Goal: Task Accomplishment & Management: Manage account settings

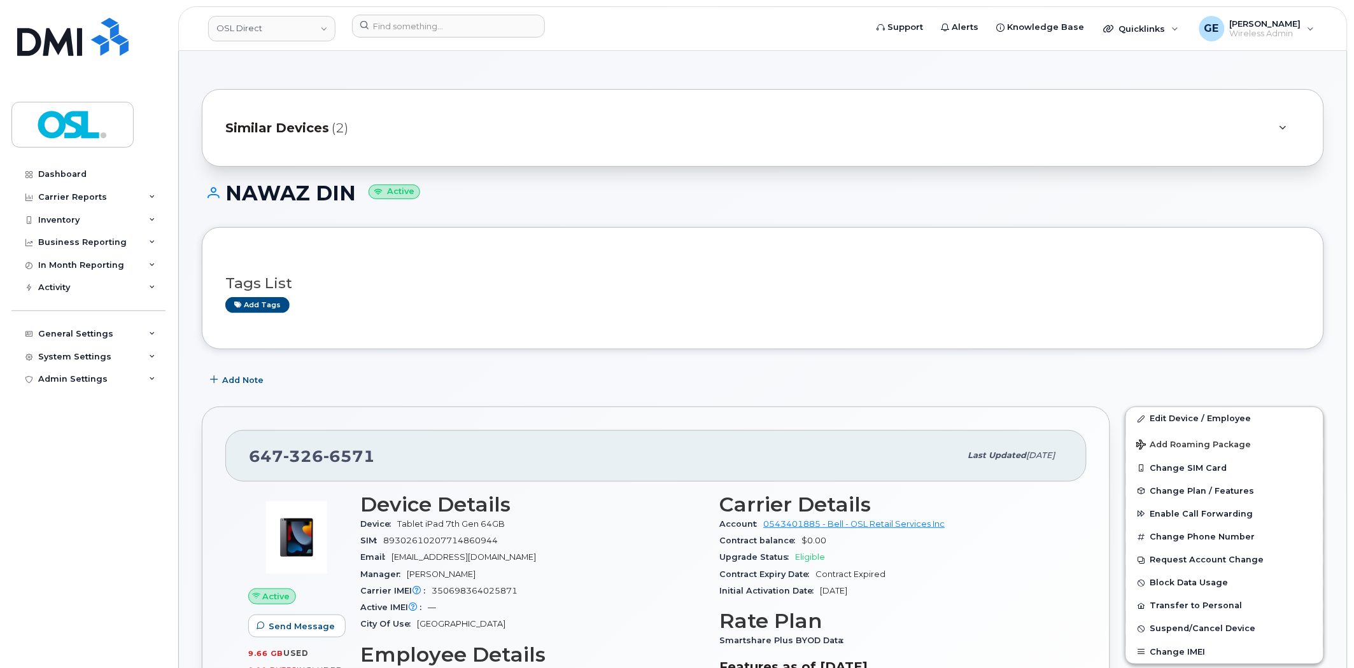
click at [393, 130] on div "Similar Devices (2)" at bounding box center [744, 128] width 1039 height 31
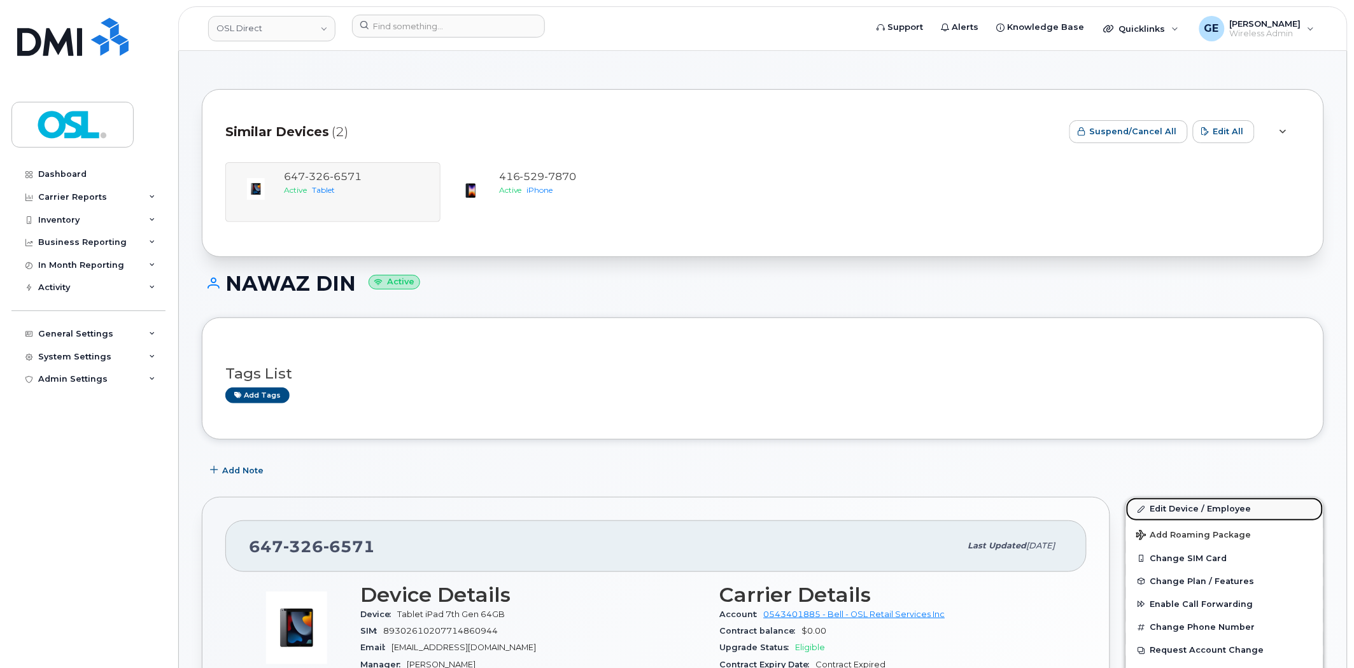
click at [1212, 509] on link "Edit Device / Employee" at bounding box center [1224, 509] width 197 height 23
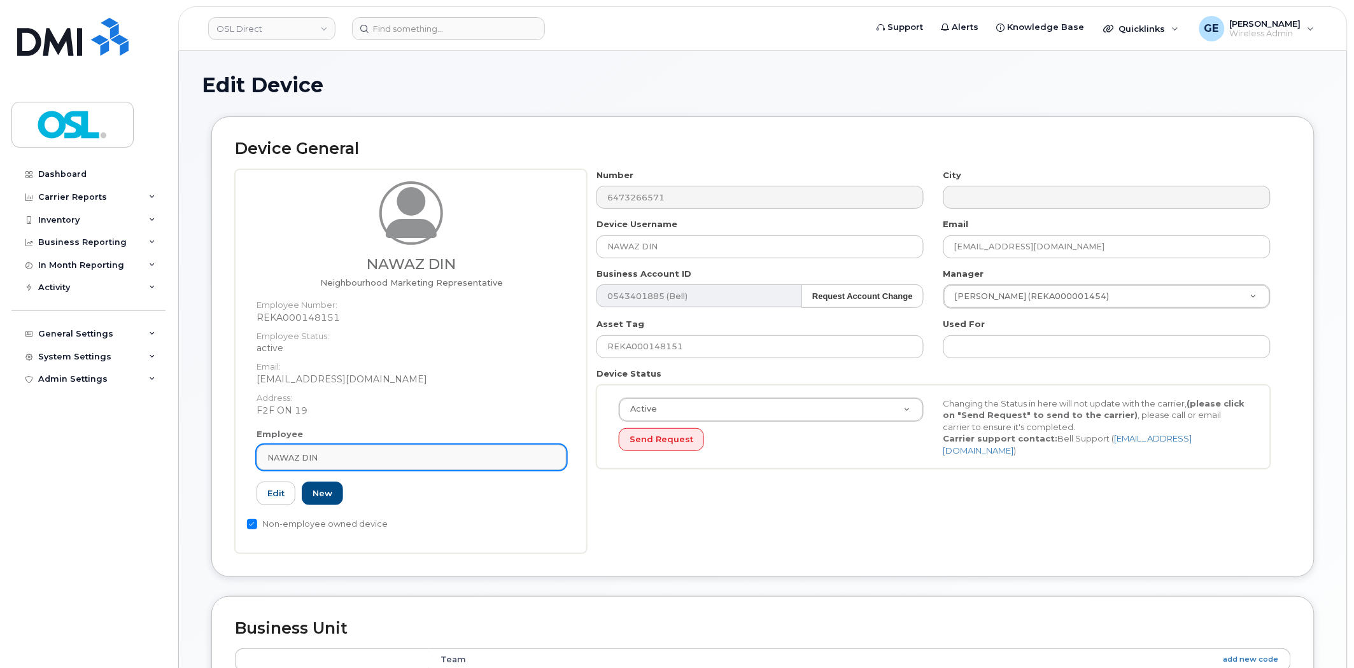
click at [365, 457] on div "NAWAZ DIN" at bounding box center [411, 458] width 288 height 12
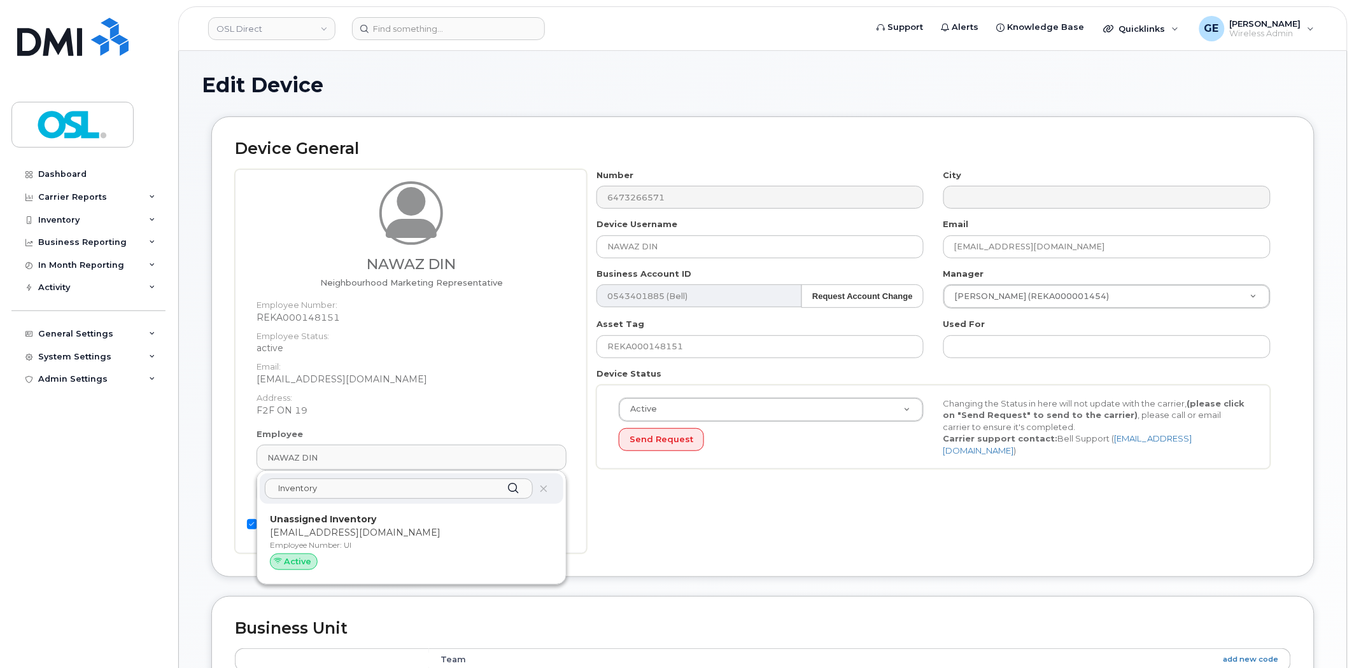
type input "Inventory"
click at [390, 529] on p "[EMAIL_ADDRESS][DOMAIN_NAME]" at bounding box center [411, 532] width 283 height 13
type input "UI"
type input "Unassigned Inventory"
type input "[EMAIL_ADDRESS][DOMAIN_NAME]"
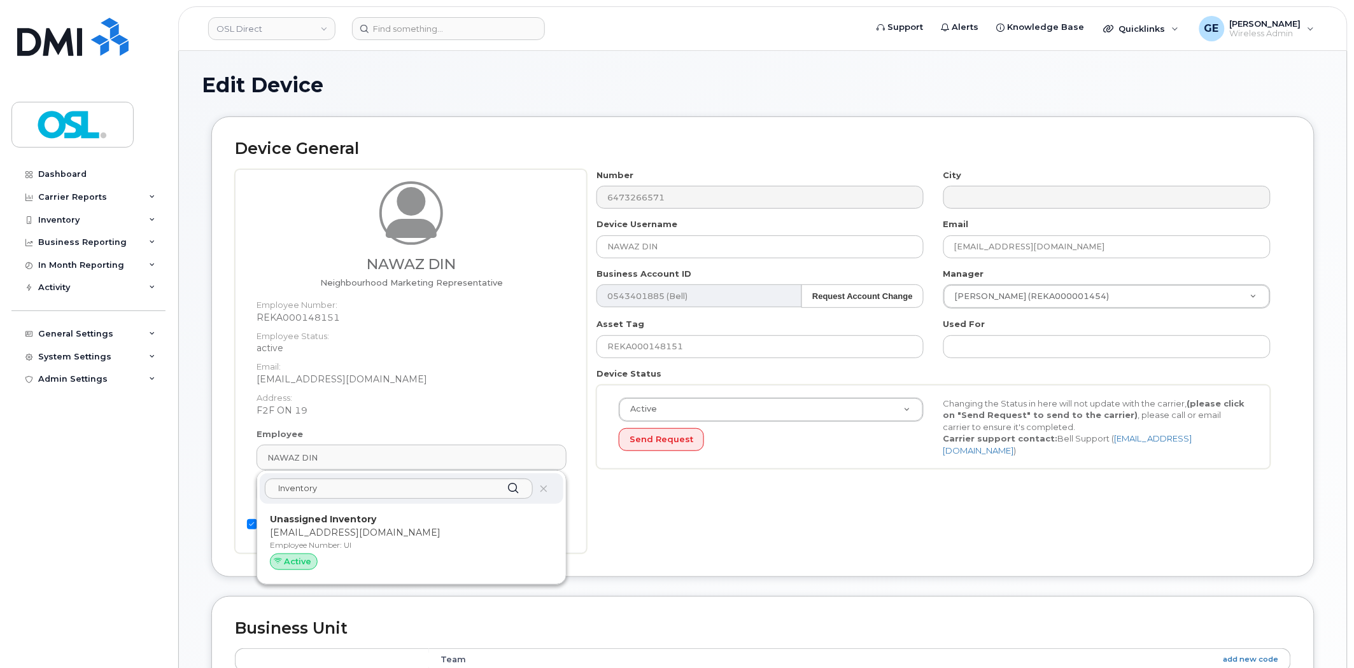
type input "4724252"
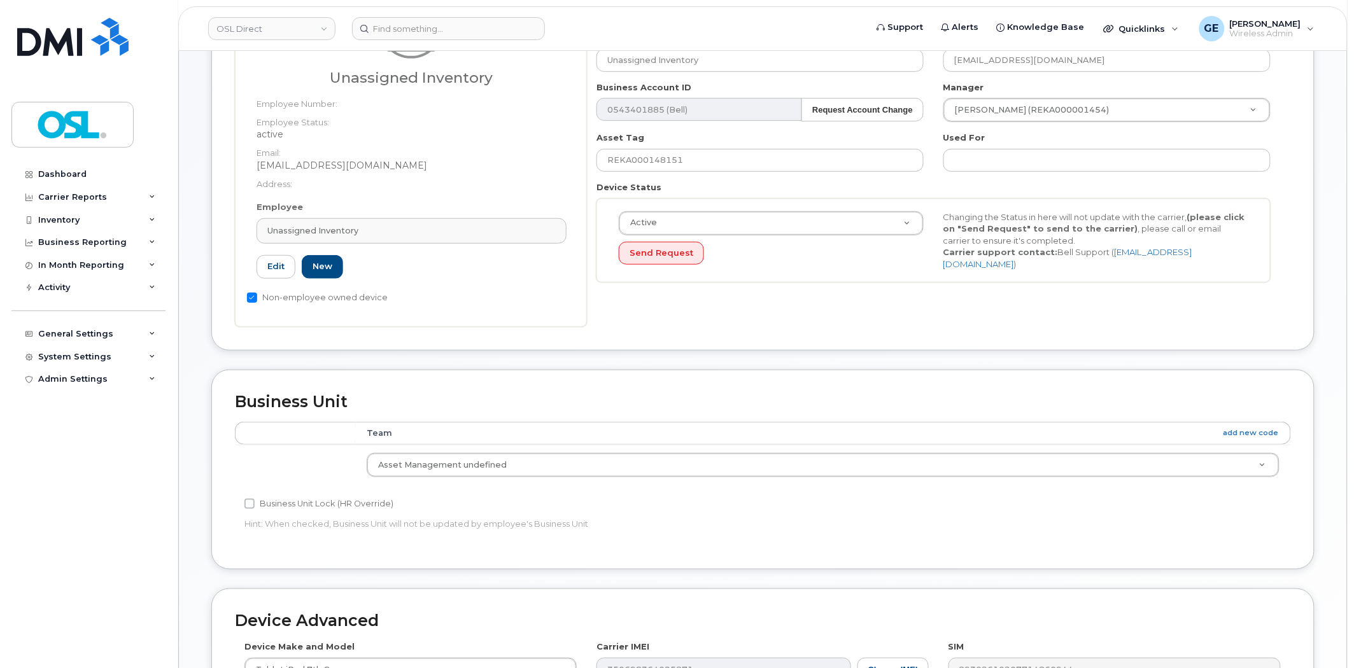
scroll to position [487, 0]
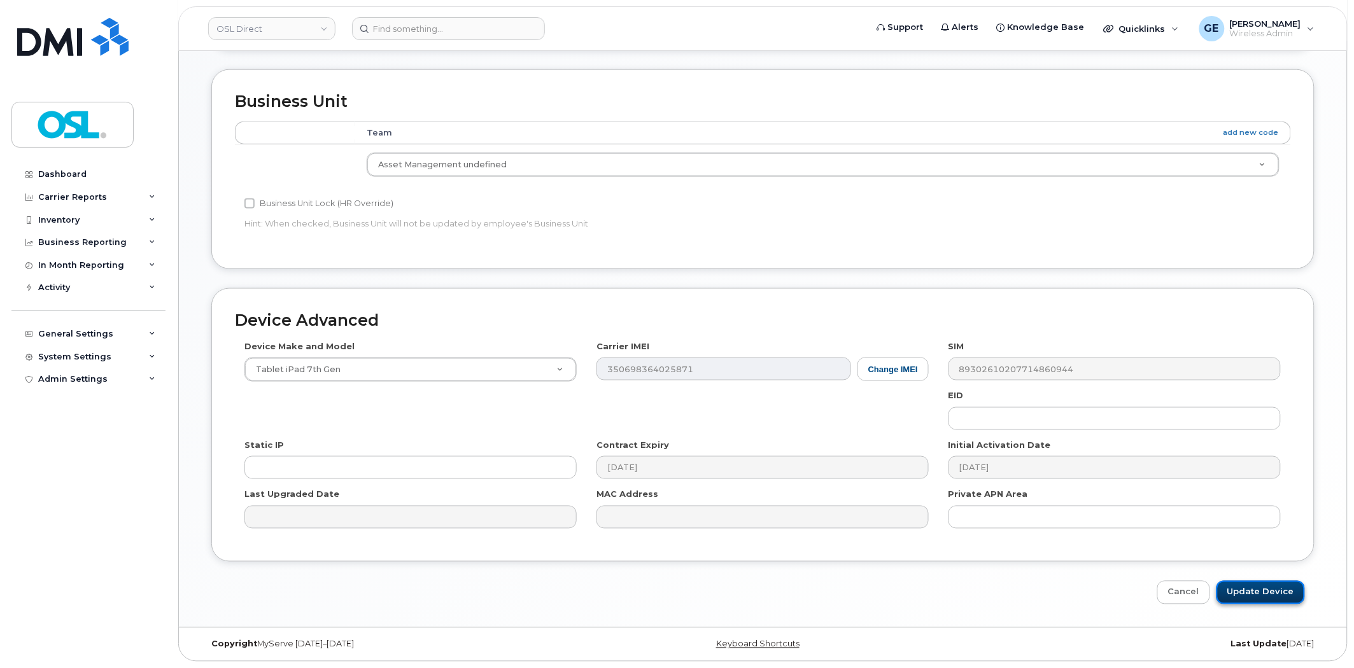
click at [1281, 587] on input "Update Device" at bounding box center [1260, 593] width 88 height 24
type input "Saving..."
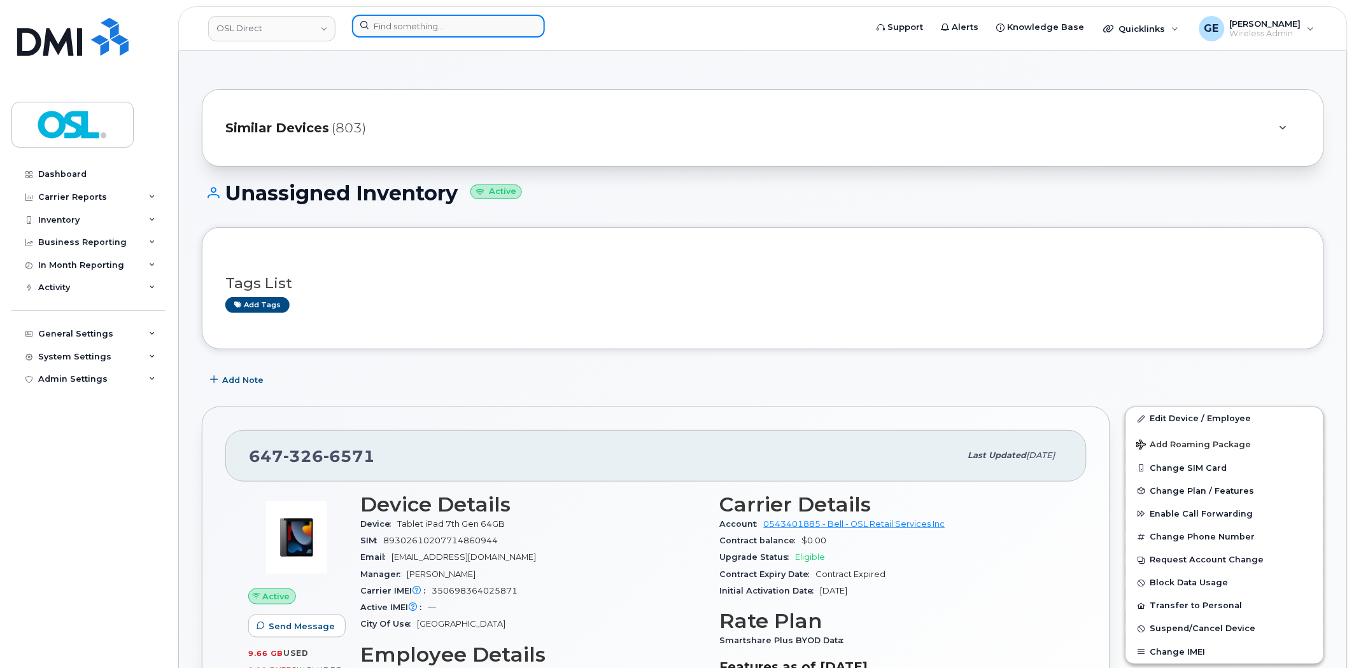
click at [414, 27] on input at bounding box center [448, 26] width 193 height 23
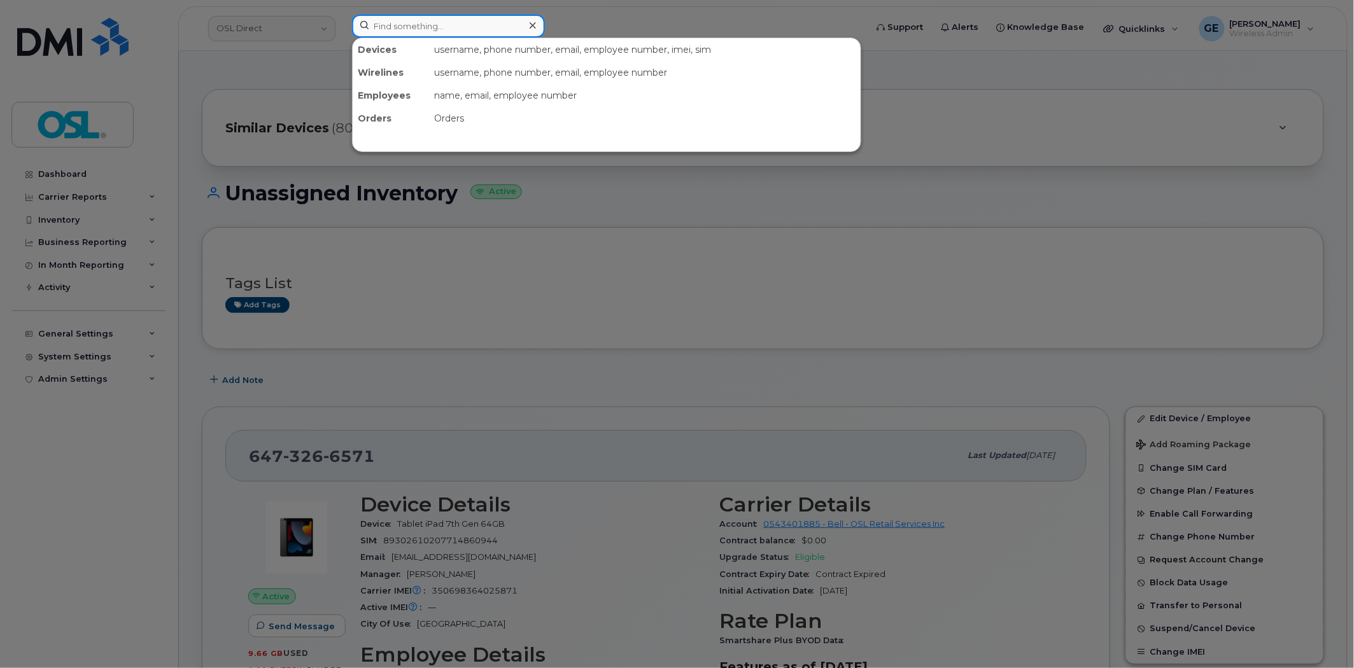
paste input "4165297870"
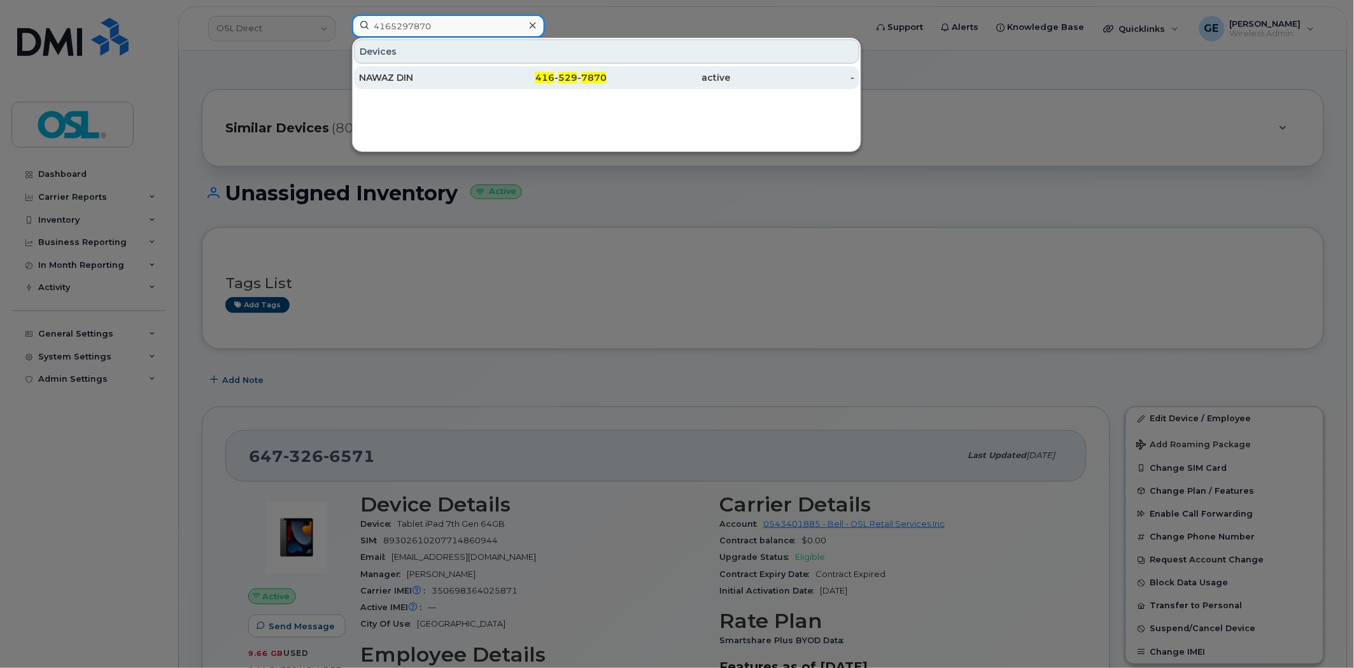
type input "4165297870"
click at [427, 71] on div "NAWAZ DIN" at bounding box center [421, 77] width 124 height 23
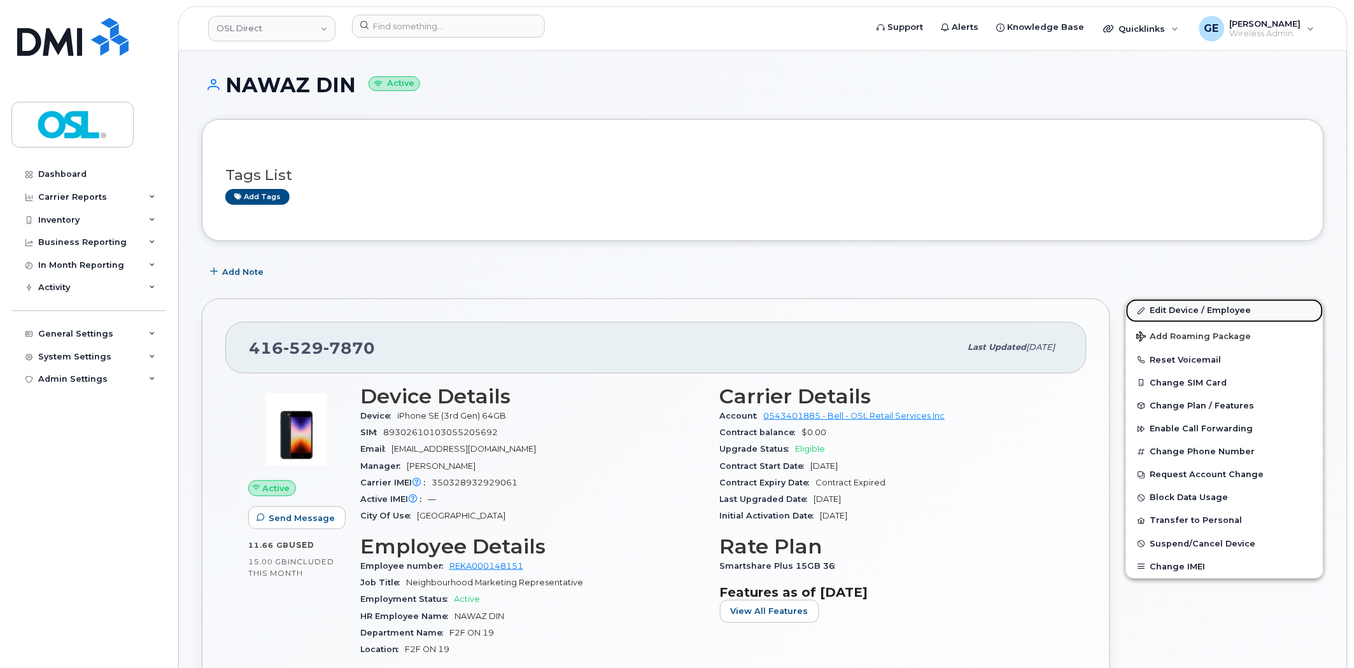
click at [1205, 311] on link "Edit Device / Employee" at bounding box center [1224, 310] width 197 height 23
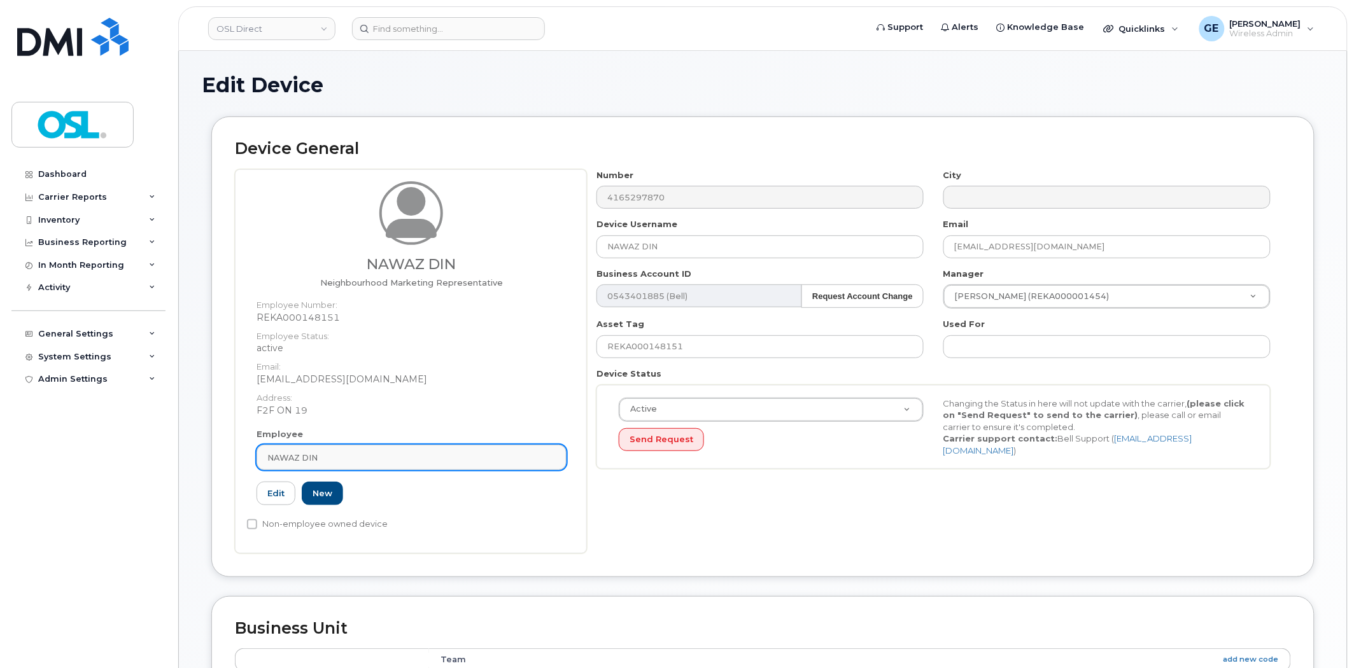
click at [416, 456] on div "NAWAZ DIN" at bounding box center [411, 458] width 288 height 12
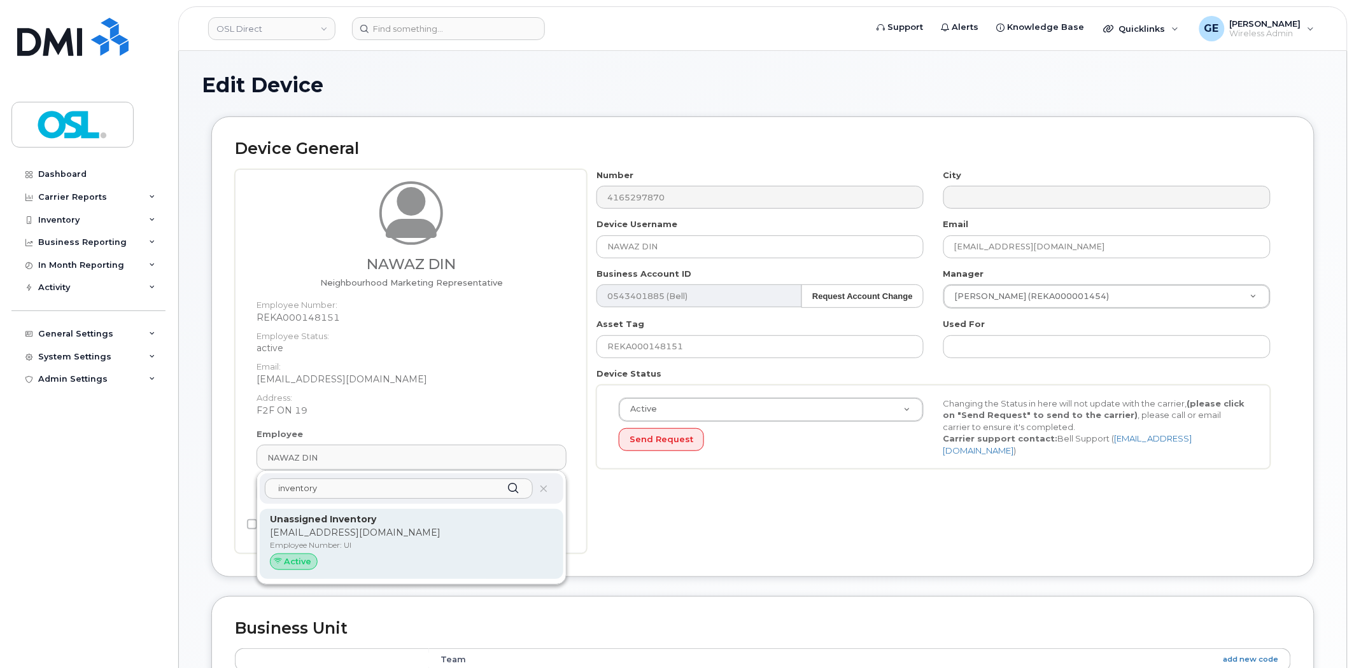
type input "inventory"
click at [452, 514] on p "Unassigned Inventory" at bounding box center [411, 519] width 283 height 13
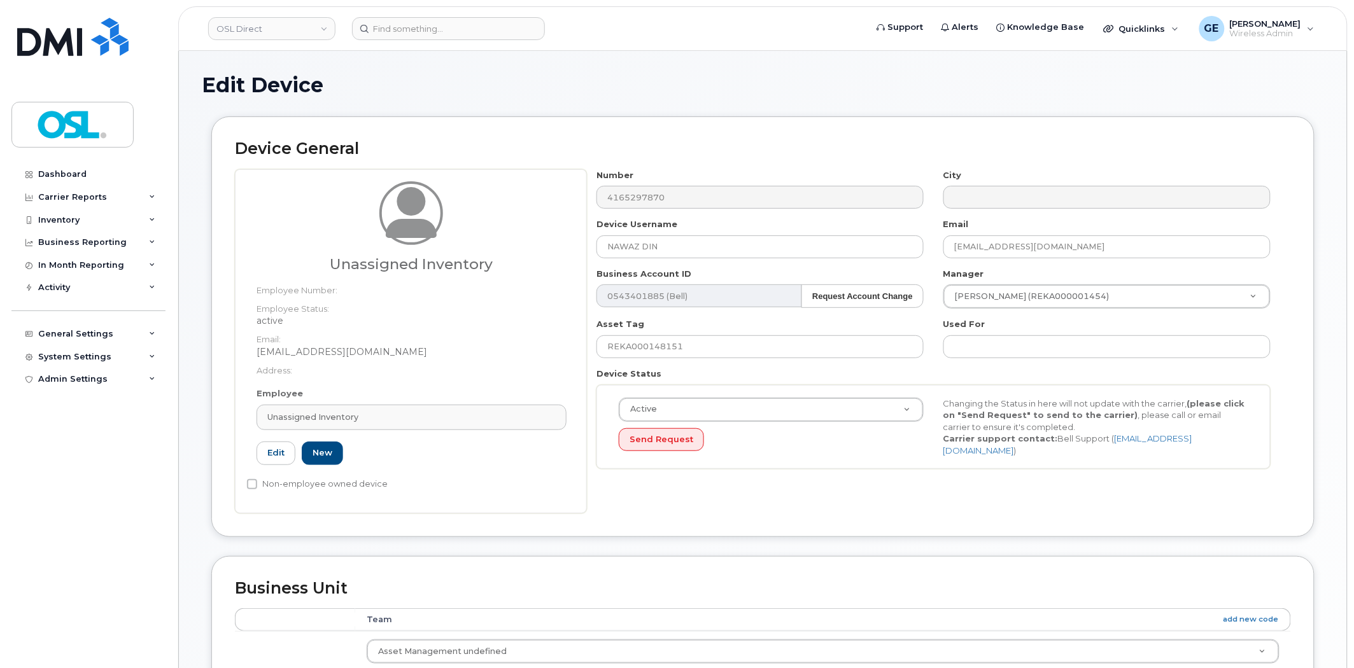
type input "Unassigned Inventory"
type input "[EMAIL_ADDRESS][DOMAIN_NAME]"
type input "4724252"
type input "UI"
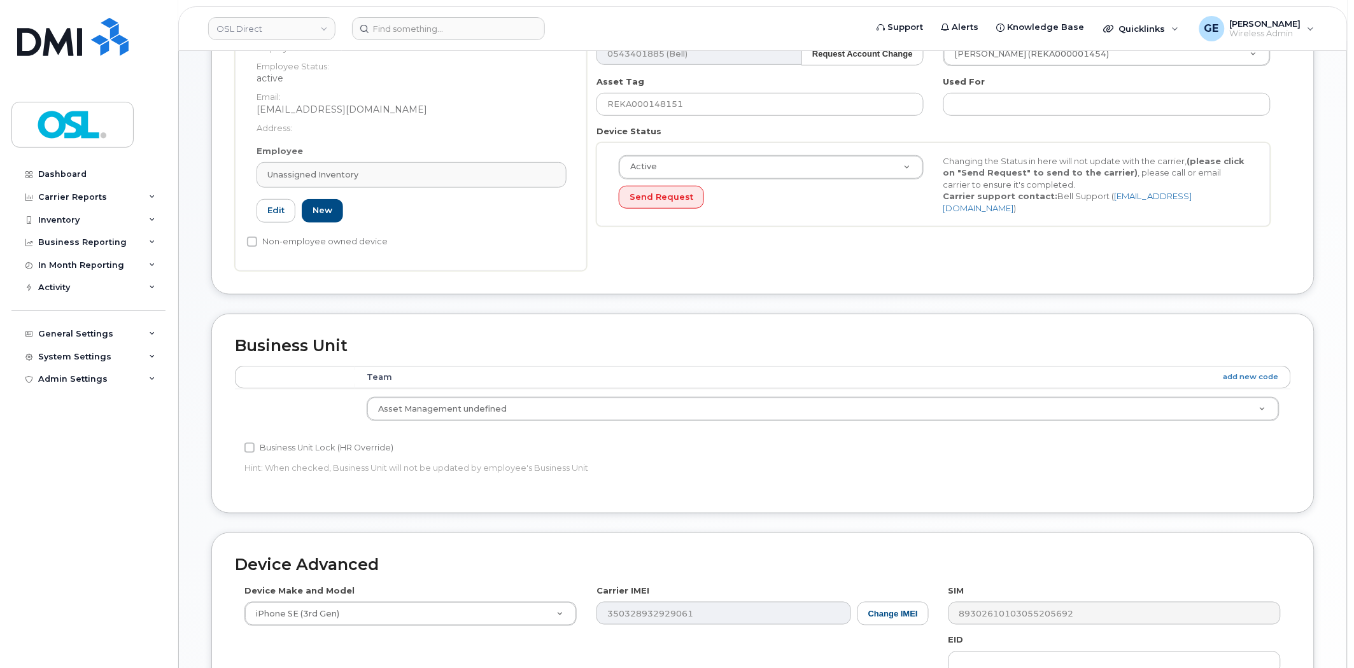
scroll to position [487, 0]
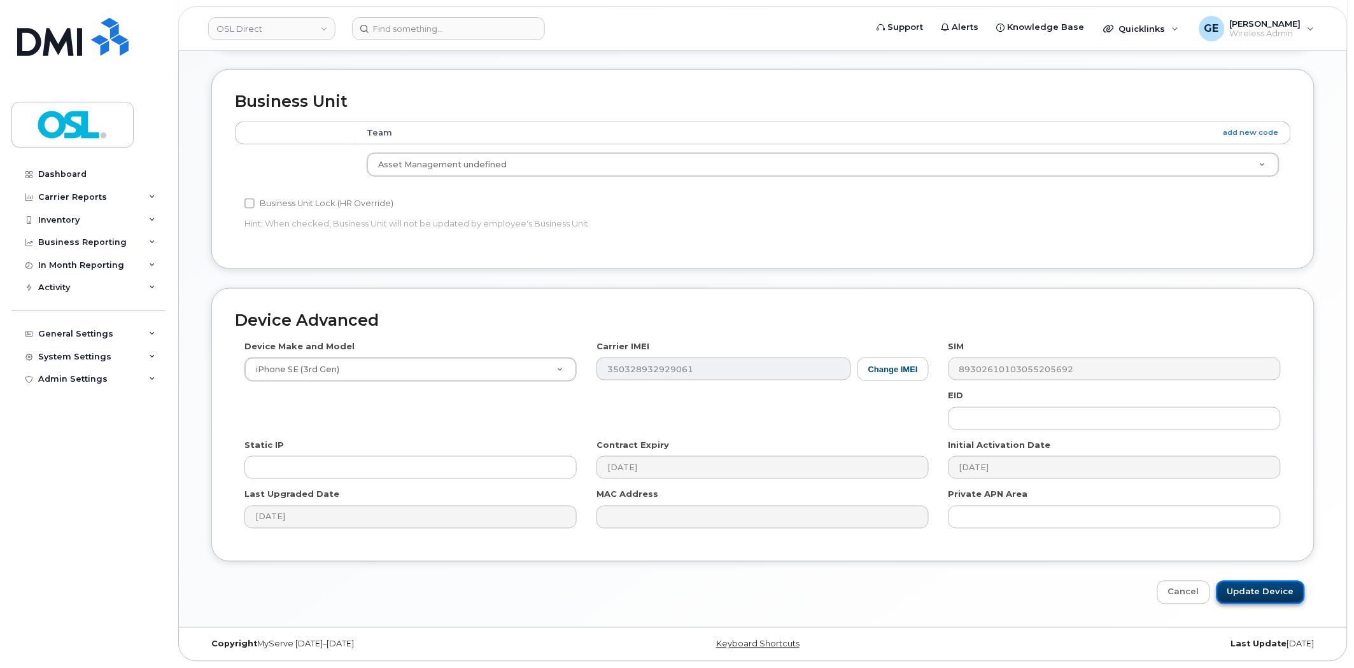
click at [1273, 582] on input "Update Device" at bounding box center [1260, 593] width 88 height 24
type input "Saving..."
